Goal: Information Seeking & Learning: Learn about a topic

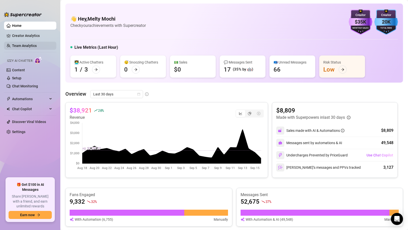
click at [25, 44] on link "Team Analytics" at bounding box center [24, 46] width 25 height 4
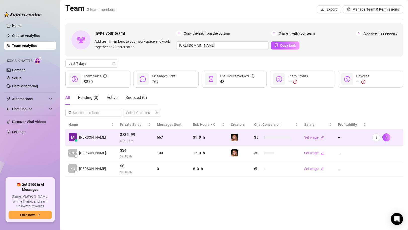
click at [133, 138] on span "$ 26.97 /h" at bounding box center [135, 140] width 31 height 5
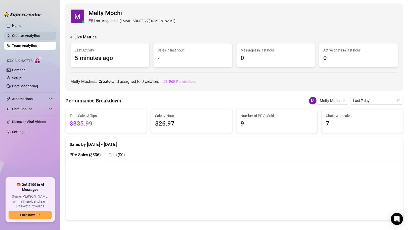
click at [30, 35] on link "Creator Analytics" at bounding box center [32, 36] width 40 height 8
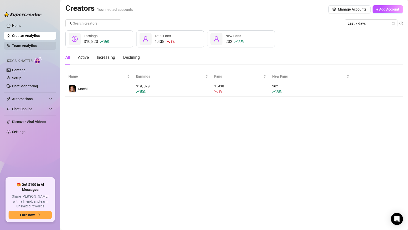
click at [31, 47] on link "Team Analytics" at bounding box center [24, 46] width 25 height 4
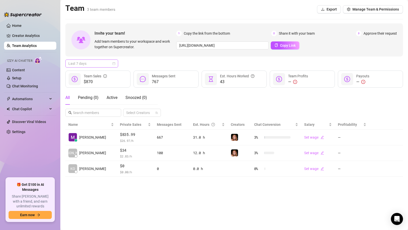
click at [84, 63] on span "Last 7 days" at bounding box center [91, 64] width 47 height 8
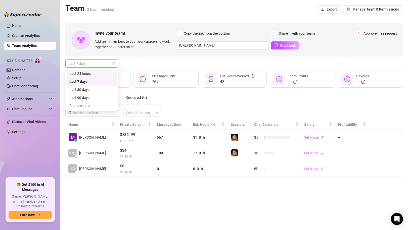
click at [87, 73] on div "Last 24 hours" at bounding box center [91, 74] width 45 height 6
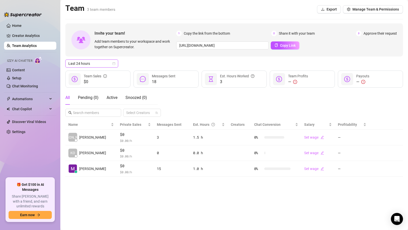
click at [95, 62] on span "Last 24 hours" at bounding box center [91, 64] width 47 height 8
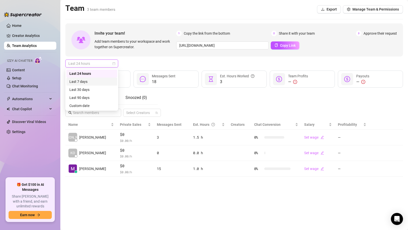
click at [90, 82] on div "Last 7 days" at bounding box center [91, 82] width 45 height 6
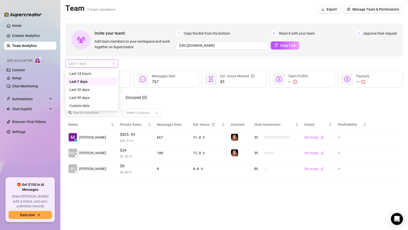
click at [97, 64] on span "Last 7 days" at bounding box center [91, 64] width 47 height 8
click at [94, 90] on div "Last 30 days" at bounding box center [91, 90] width 45 height 6
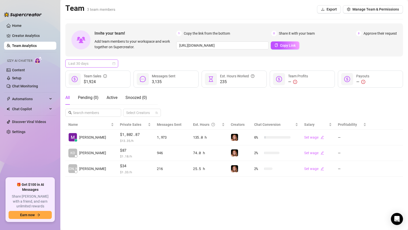
click at [98, 63] on span "Last 30 days" at bounding box center [91, 64] width 47 height 8
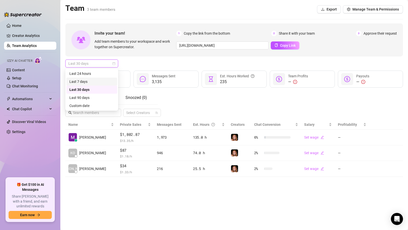
click at [94, 80] on div "Last 7 days" at bounding box center [91, 82] width 45 height 6
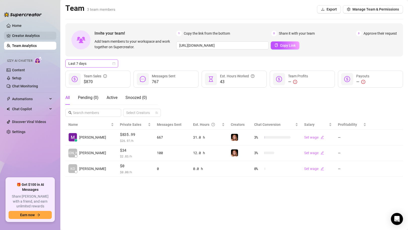
click at [29, 36] on link "Creator Analytics" at bounding box center [32, 36] width 40 height 8
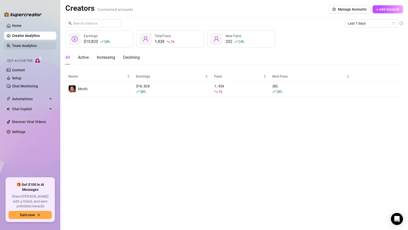
click at [26, 46] on link "Team Analytics" at bounding box center [24, 46] width 25 height 4
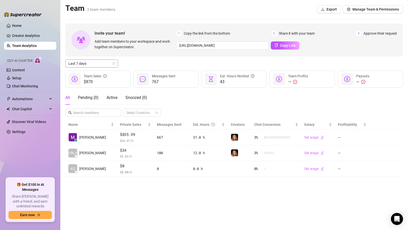
click at [96, 60] on span "Last 7 days" at bounding box center [91, 64] width 47 height 8
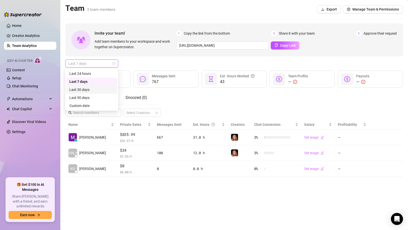
click at [91, 91] on div "Last 30 days" at bounding box center [91, 90] width 45 height 6
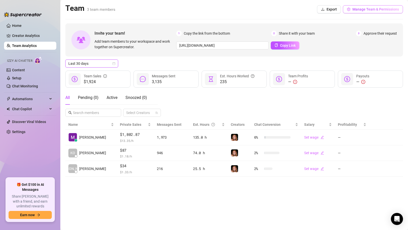
click at [366, 12] on button "Manage Team & Permissions" at bounding box center [373, 9] width 60 height 8
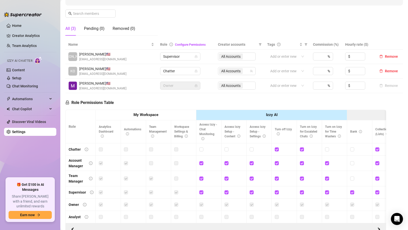
scroll to position [76, 0]
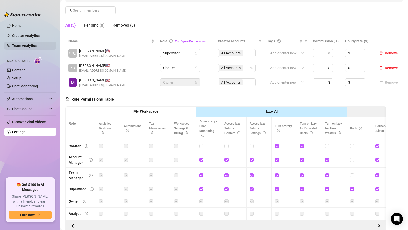
click at [16, 44] on link "Team Analytics" at bounding box center [24, 46] width 25 height 4
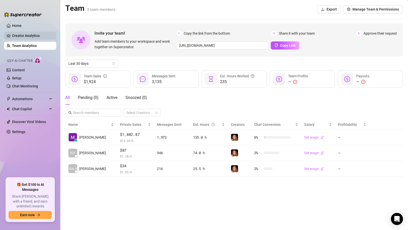
click at [20, 33] on link "Creator Analytics" at bounding box center [32, 36] width 40 height 8
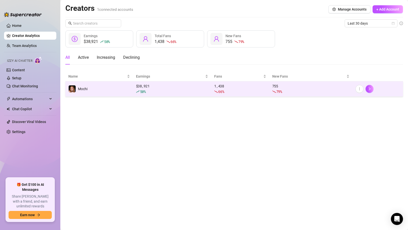
click at [121, 94] on td "Mochi" at bounding box center [99, 88] width 68 height 15
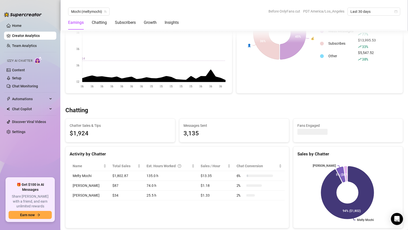
scroll to position [184, 0]
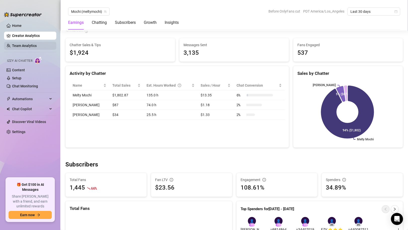
click at [22, 44] on link "Team Analytics" at bounding box center [24, 46] width 25 height 4
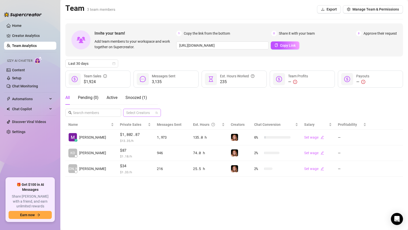
click at [150, 113] on div at bounding box center [139, 112] width 30 height 7
click at [131, 123] on input "Select all" at bounding box center [130, 123] width 4 height 4
checkbox input "true"
click at [235, 98] on div "All Pending ( 0 ) Active Snoozed ( 1 ) All Accounts" at bounding box center [234, 104] width 338 height 26
click at [359, 9] on span "Manage Team & Permissions" at bounding box center [375, 9] width 46 height 4
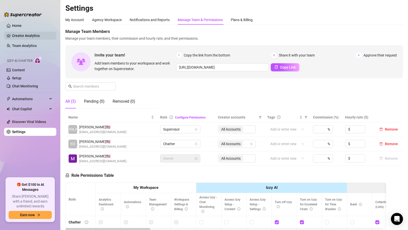
click at [15, 34] on link "Creator Analytics" at bounding box center [32, 36] width 40 height 8
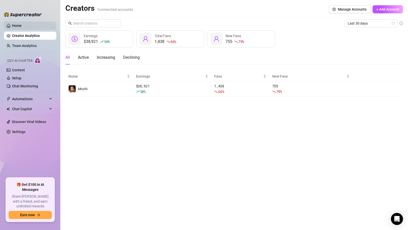
click at [22, 24] on link "Home" at bounding box center [17, 26] width 10 height 4
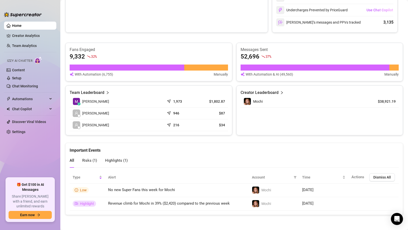
scroll to position [145, 0]
click at [21, 86] on link "Chat Monitoring" at bounding box center [25, 86] width 26 height 4
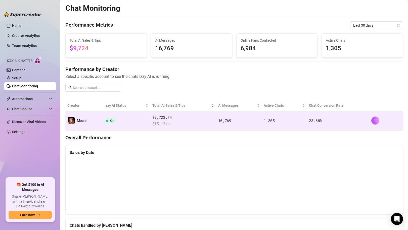
click at [182, 122] on span "$ 15.12 /h" at bounding box center [183, 124] width 62 height 6
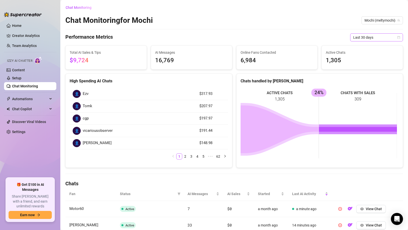
click at [373, 38] on span "Last 30 days" at bounding box center [376, 38] width 47 height 8
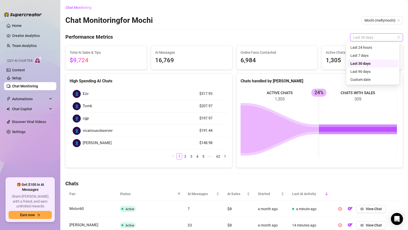
click at [373, 38] on span "Last 30 days" at bounding box center [376, 38] width 47 height 8
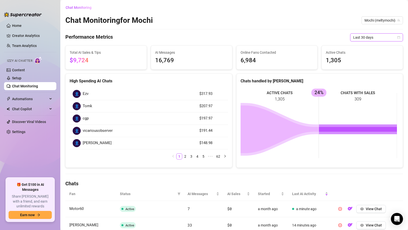
click at [370, 34] on span "Last 30 days" at bounding box center [376, 38] width 47 height 8
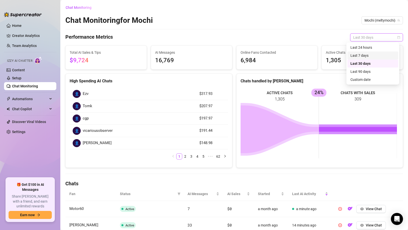
click at [360, 56] on div "Last 7 days" at bounding box center [372, 56] width 45 height 6
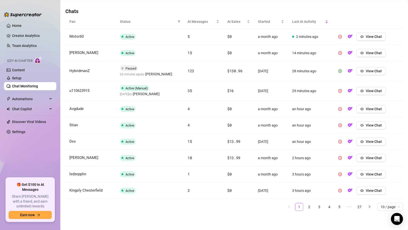
scroll to position [91, 0]
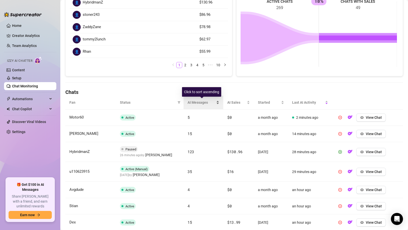
click at [193, 103] on span "AI Messages" at bounding box center [202, 103] width 28 height 6
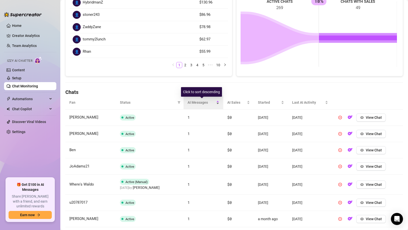
click at [193, 103] on span "AI Messages" at bounding box center [202, 103] width 28 height 6
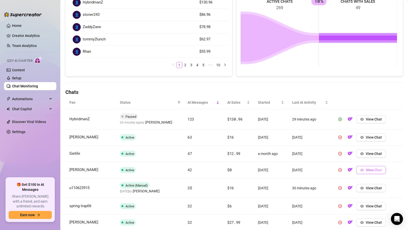
click at [361, 170] on icon "eye" at bounding box center [362, 170] width 4 height 4
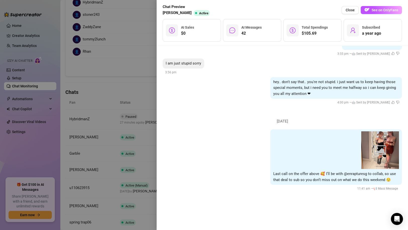
scroll to position [1801, 0]
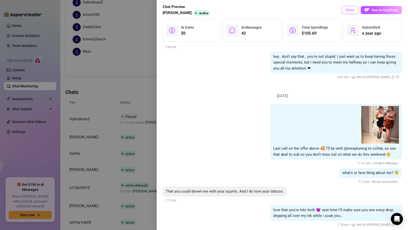
click at [347, 8] on button "Close" at bounding box center [350, 10] width 17 height 8
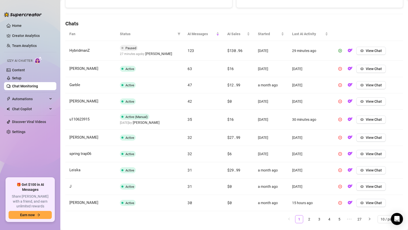
scroll to position [163, 0]
